Goal: Information Seeking & Learning: Learn about a topic

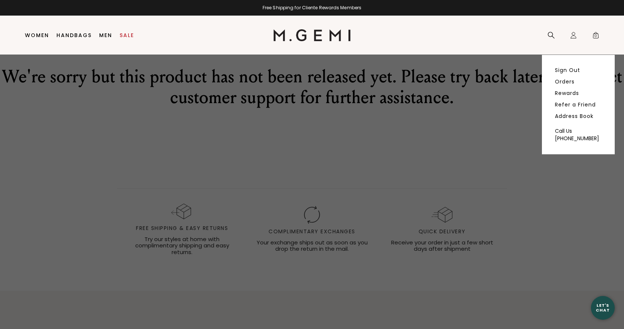
click at [467, 152] on div at bounding box center [312, 132] width 576 height 49
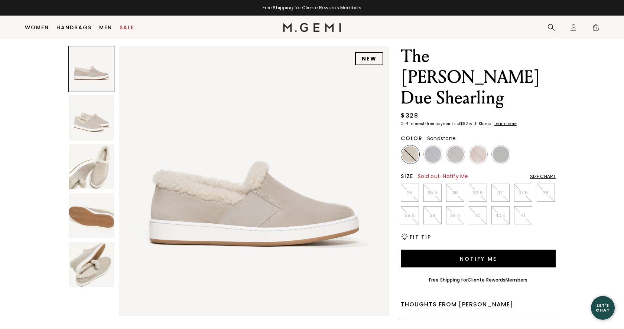
scroll to position [53, 0]
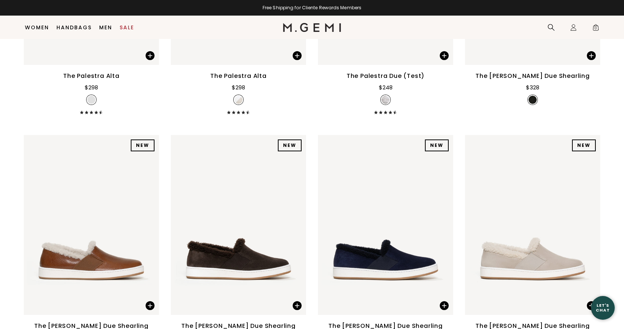
scroll to position [1298, 0]
